Goal: Task Accomplishment & Management: Manage account settings

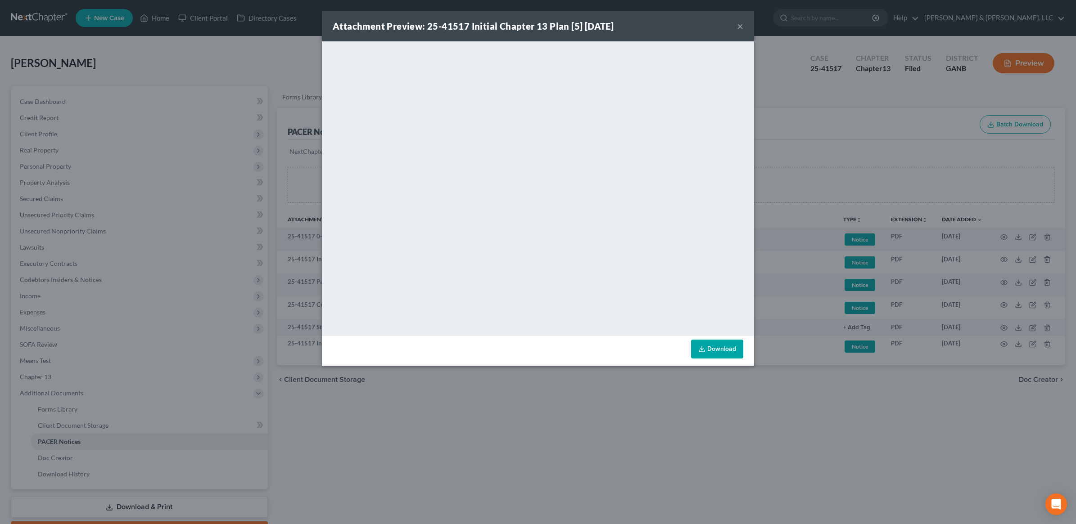
click at [687, 432] on div "Attachment Preview: 25-41517 Initial Chapter 13 Plan [5] [DATE] × <object ng-at…" at bounding box center [538, 262] width 1076 height 524
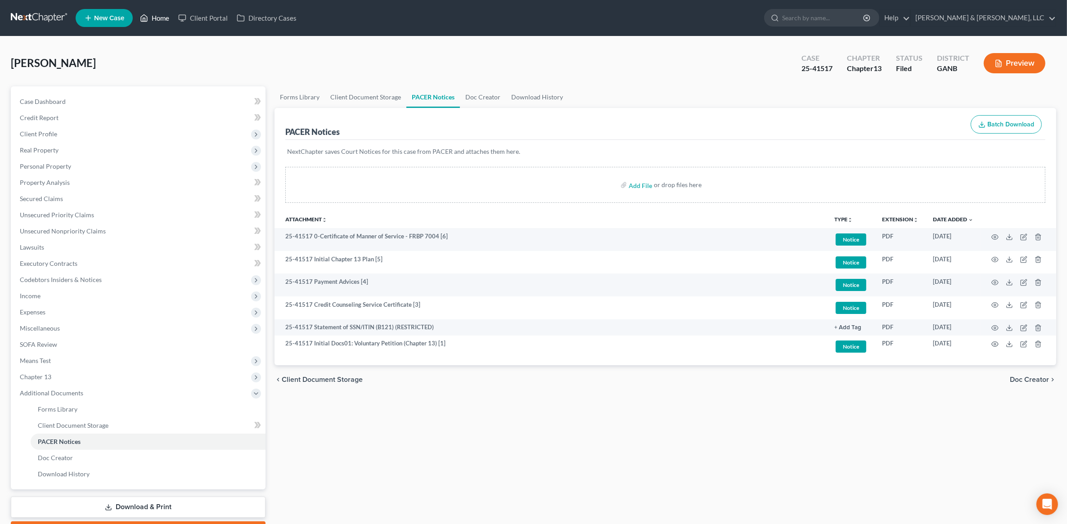
click at [168, 17] on link "Home" at bounding box center [154, 18] width 38 height 16
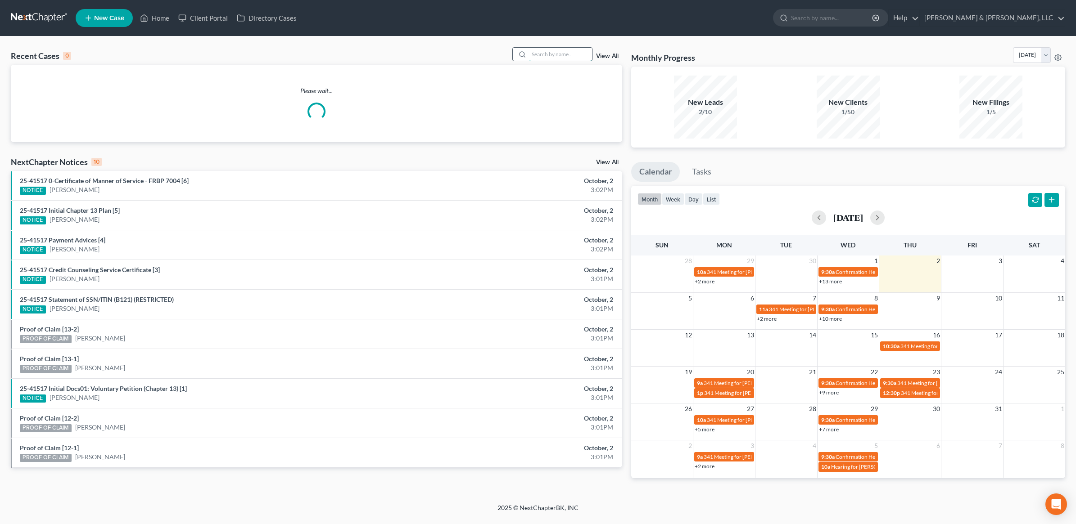
click at [543, 61] on input "search" at bounding box center [560, 54] width 63 height 13
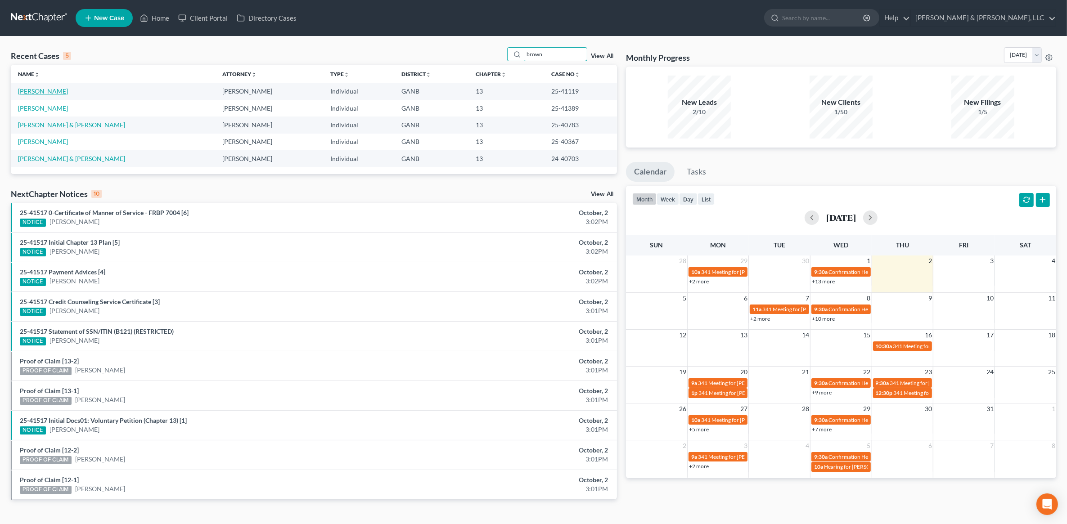
type input "brown"
click at [45, 91] on link "[PERSON_NAME]" at bounding box center [43, 91] width 50 height 8
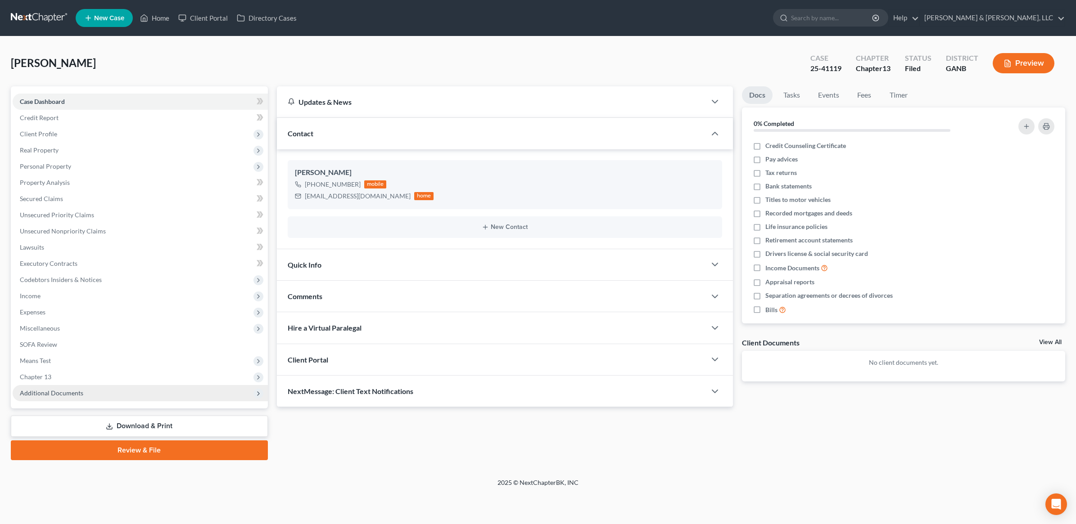
click at [75, 393] on span "Additional Documents" at bounding box center [51, 393] width 63 height 8
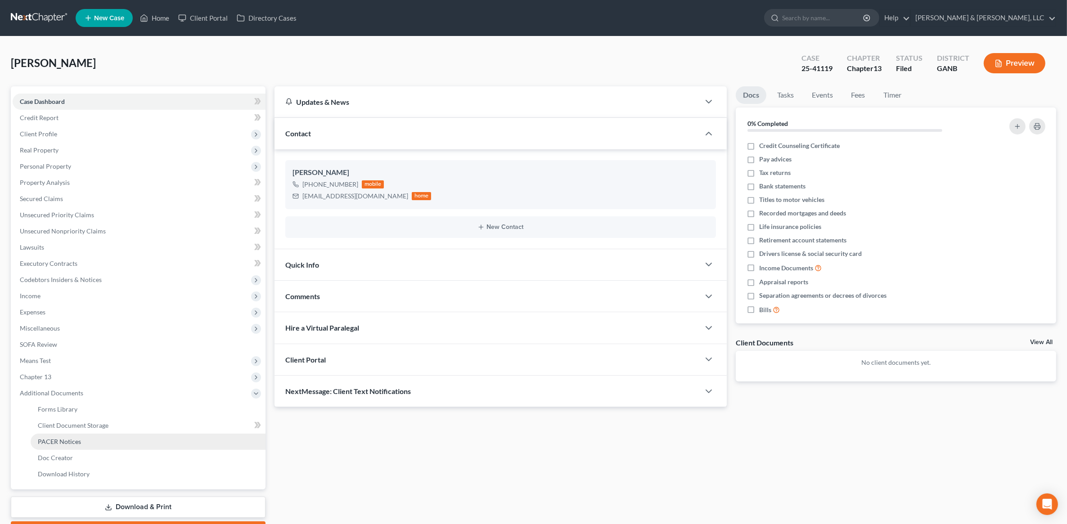
click at [74, 444] on span "PACER Notices" at bounding box center [59, 442] width 43 height 8
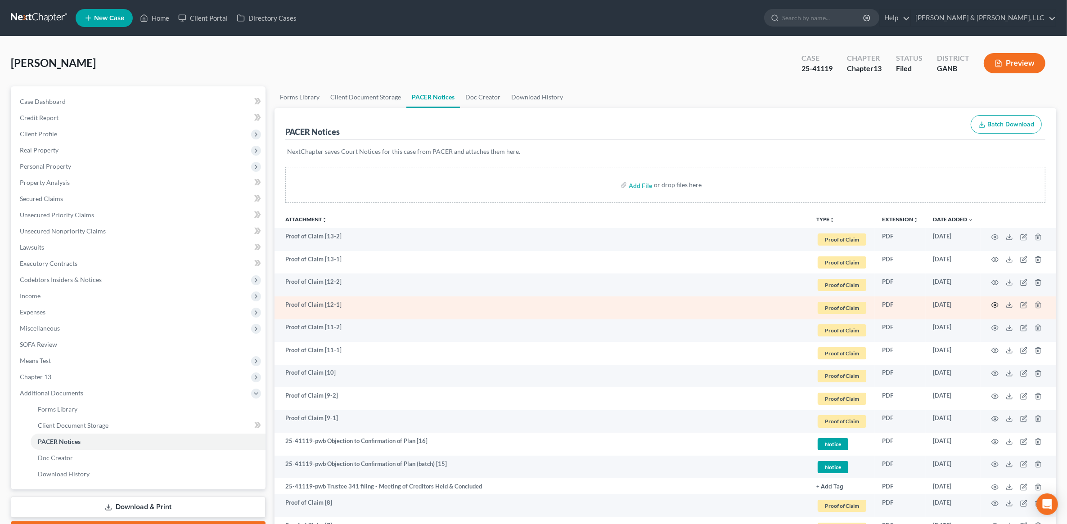
click at [992, 304] on icon "button" at bounding box center [995, 305] width 7 height 5
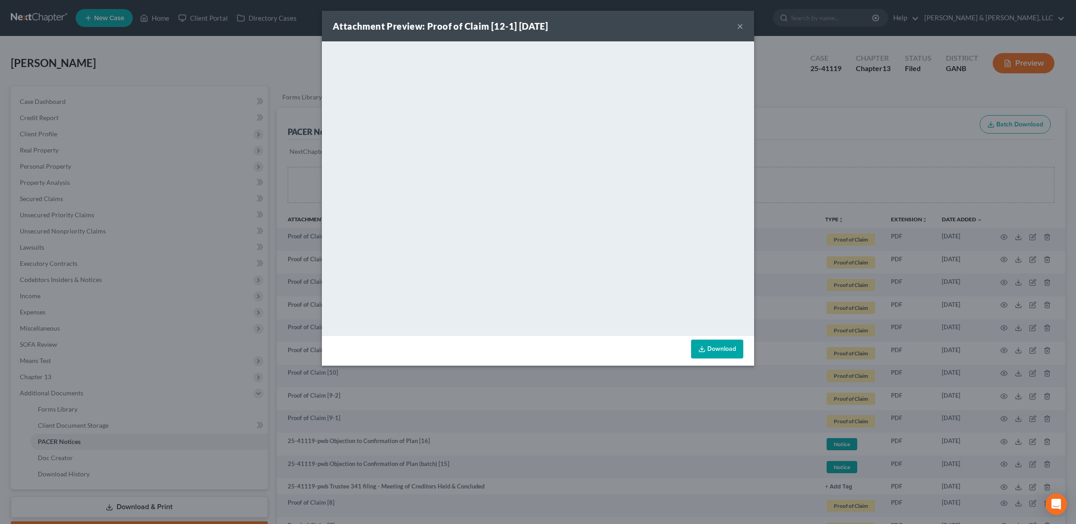
click at [737, 30] on button "×" at bounding box center [740, 26] width 6 height 11
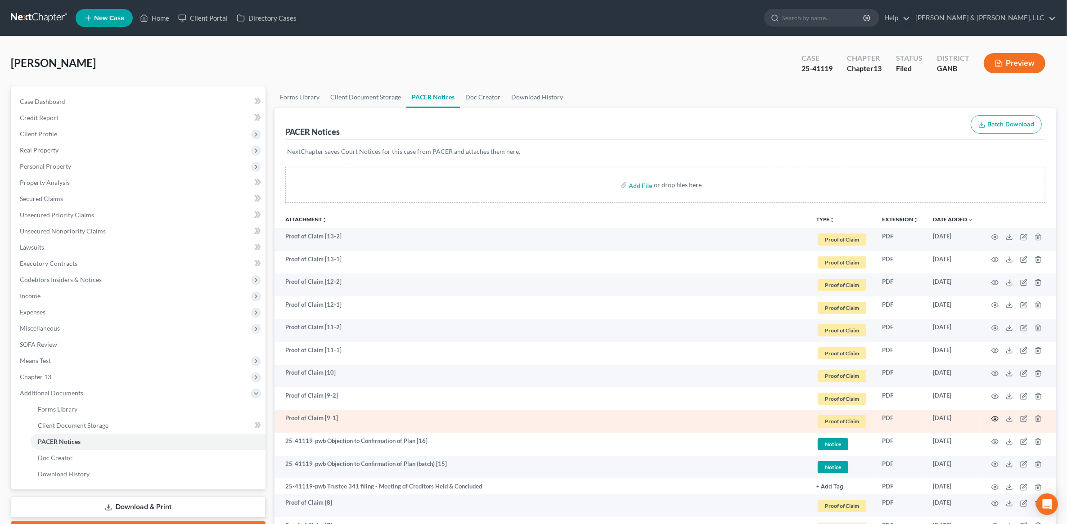
click at [998, 419] on icon "button" at bounding box center [995, 419] width 7 height 5
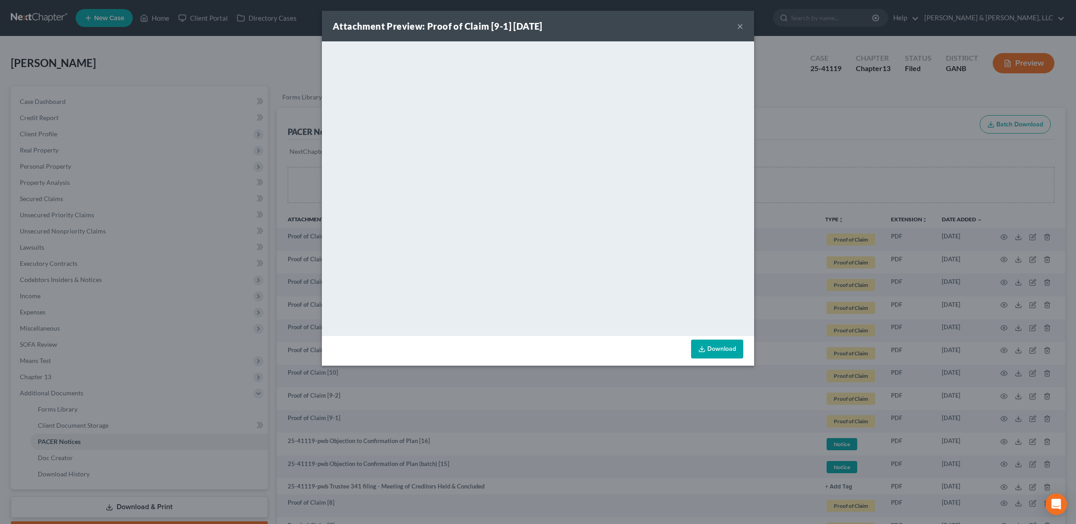
click at [739, 28] on button "×" at bounding box center [740, 26] width 6 height 11
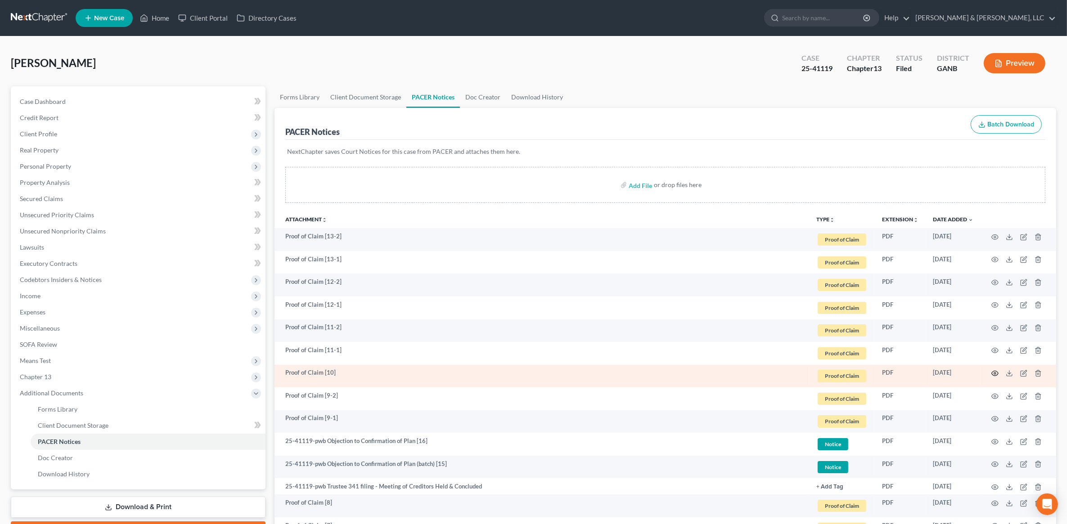
click at [997, 374] on icon "button" at bounding box center [995, 373] width 7 height 5
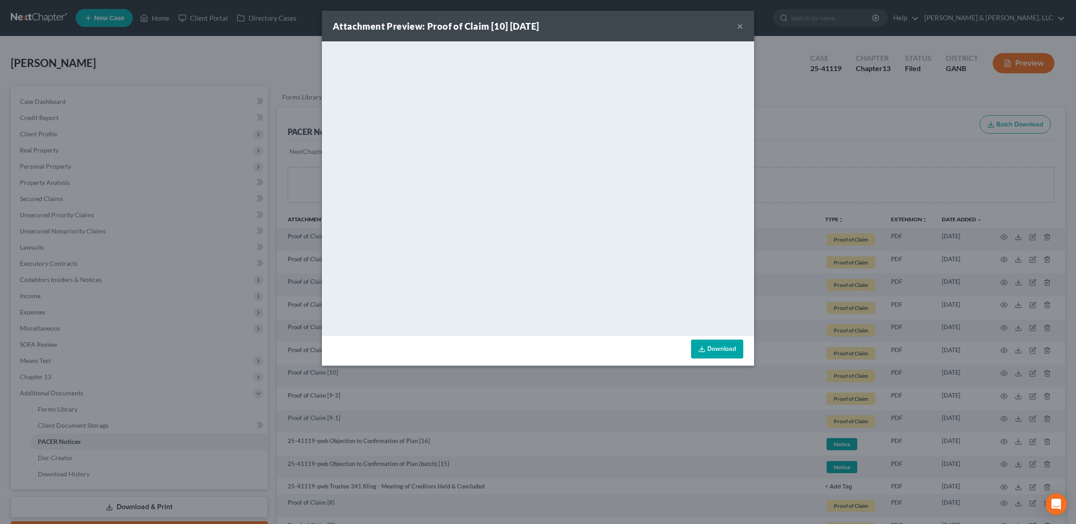
click at [744, 27] on div "Attachment Preview: Proof of Claim [10] [DATE] ×" at bounding box center [538, 26] width 432 height 31
click at [737, 25] on button "×" at bounding box center [740, 26] width 6 height 11
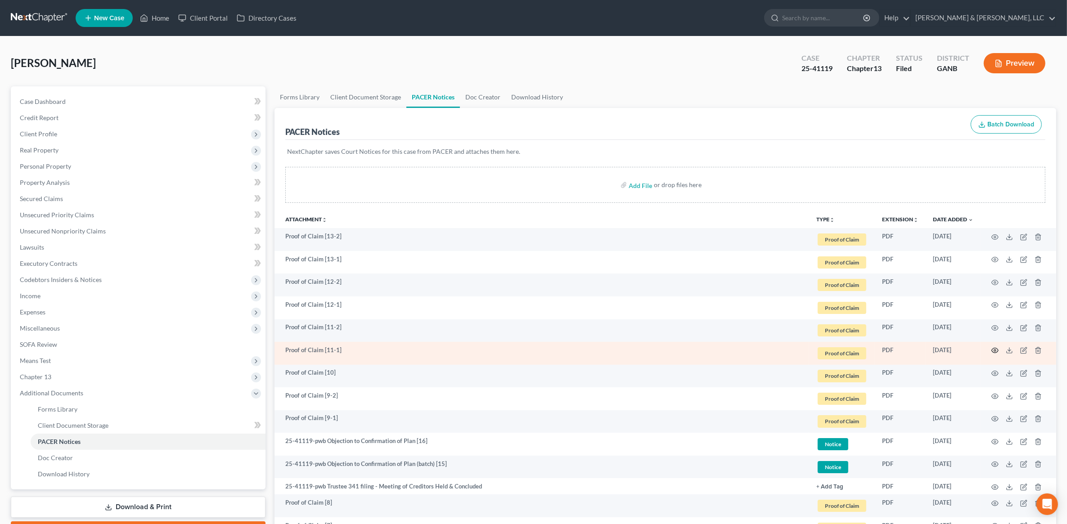
click at [995, 349] on icon "button" at bounding box center [994, 350] width 7 height 7
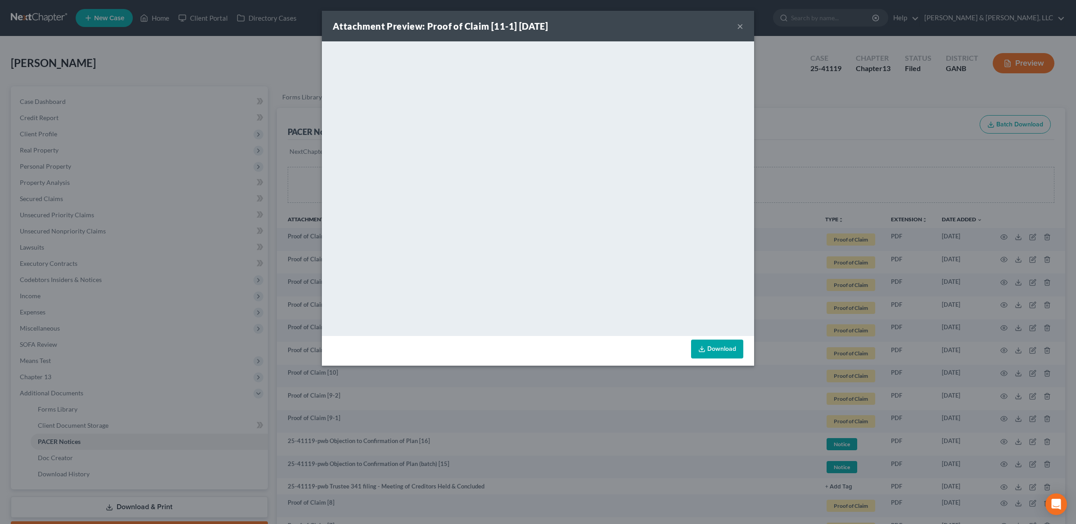
click at [741, 25] on button "×" at bounding box center [740, 26] width 6 height 11
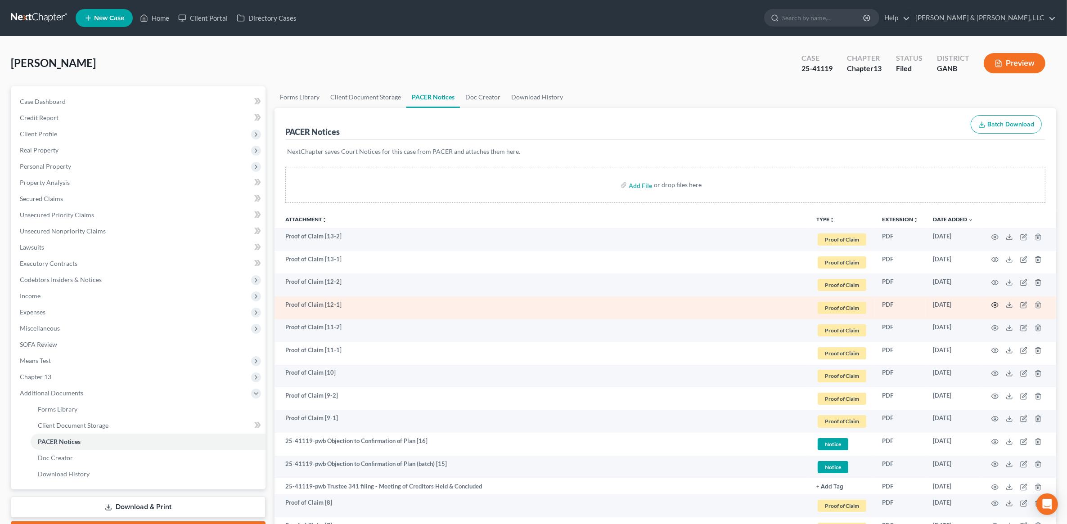
click at [991, 304] on icon "button" at bounding box center [994, 305] width 7 height 7
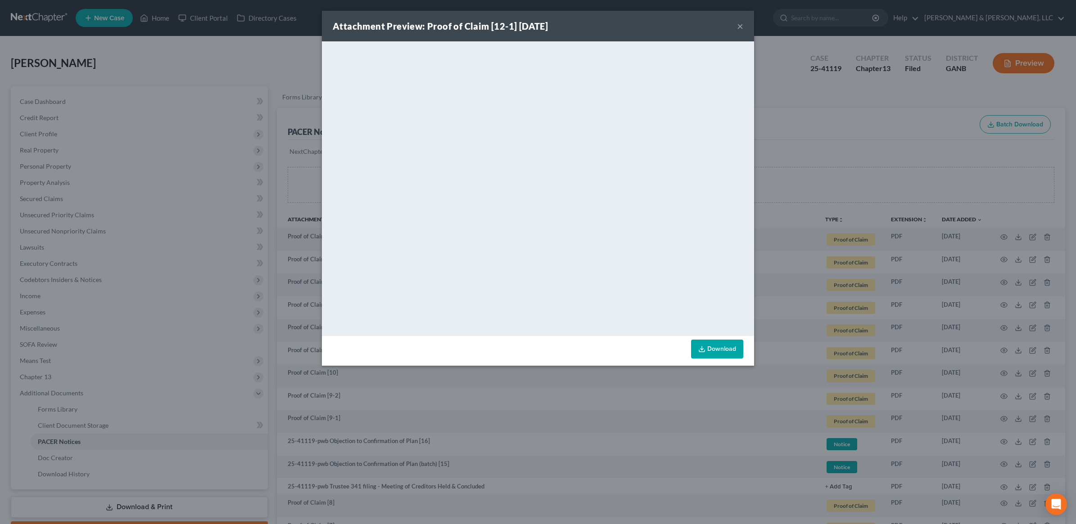
click at [739, 30] on button "×" at bounding box center [740, 26] width 6 height 11
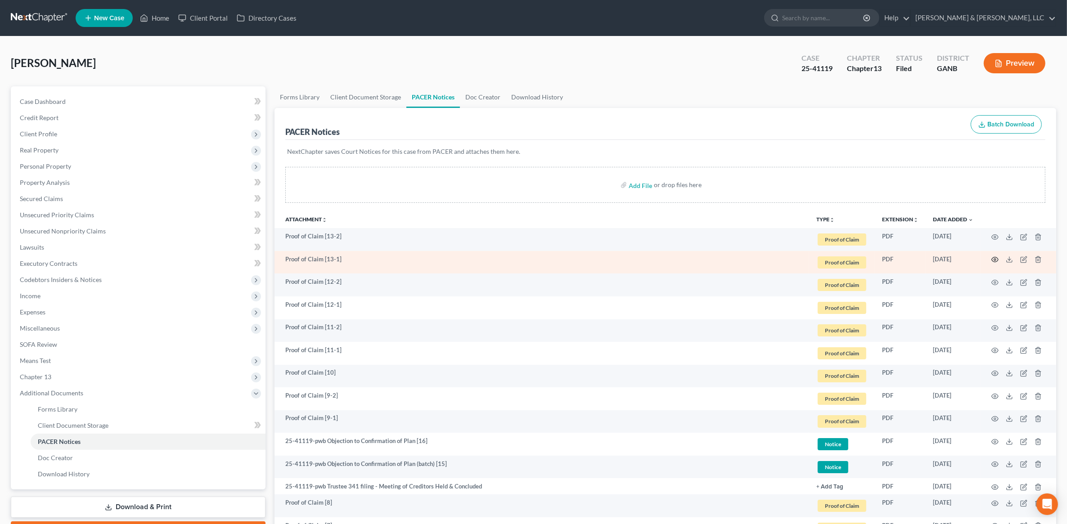
click at [997, 257] on icon "button" at bounding box center [994, 259] width 7 height 7
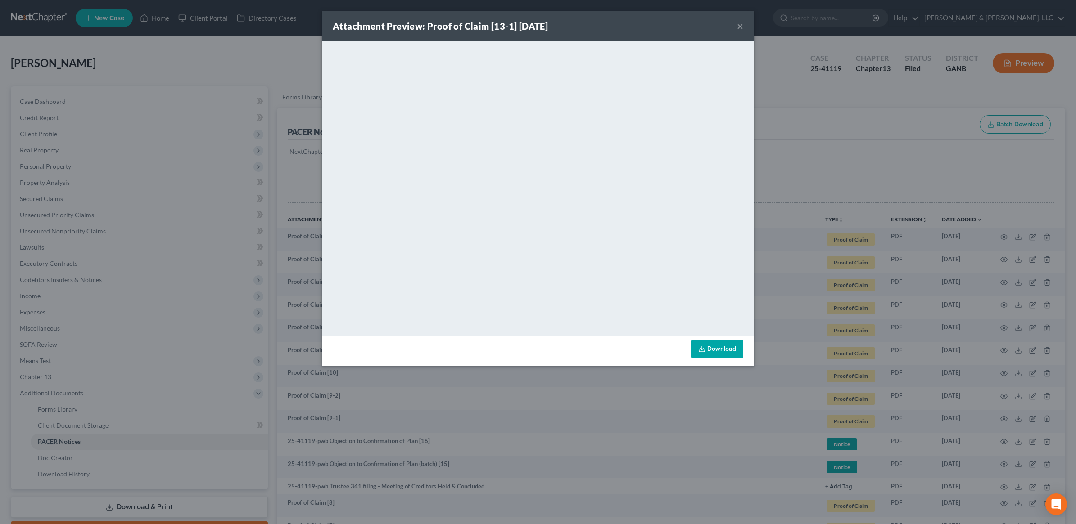
click at [739, 28] on button "×" at bounding box center [740, 26] width 6 height 11
